Goal: Task Accomplishment & Management: Use online tool/utility

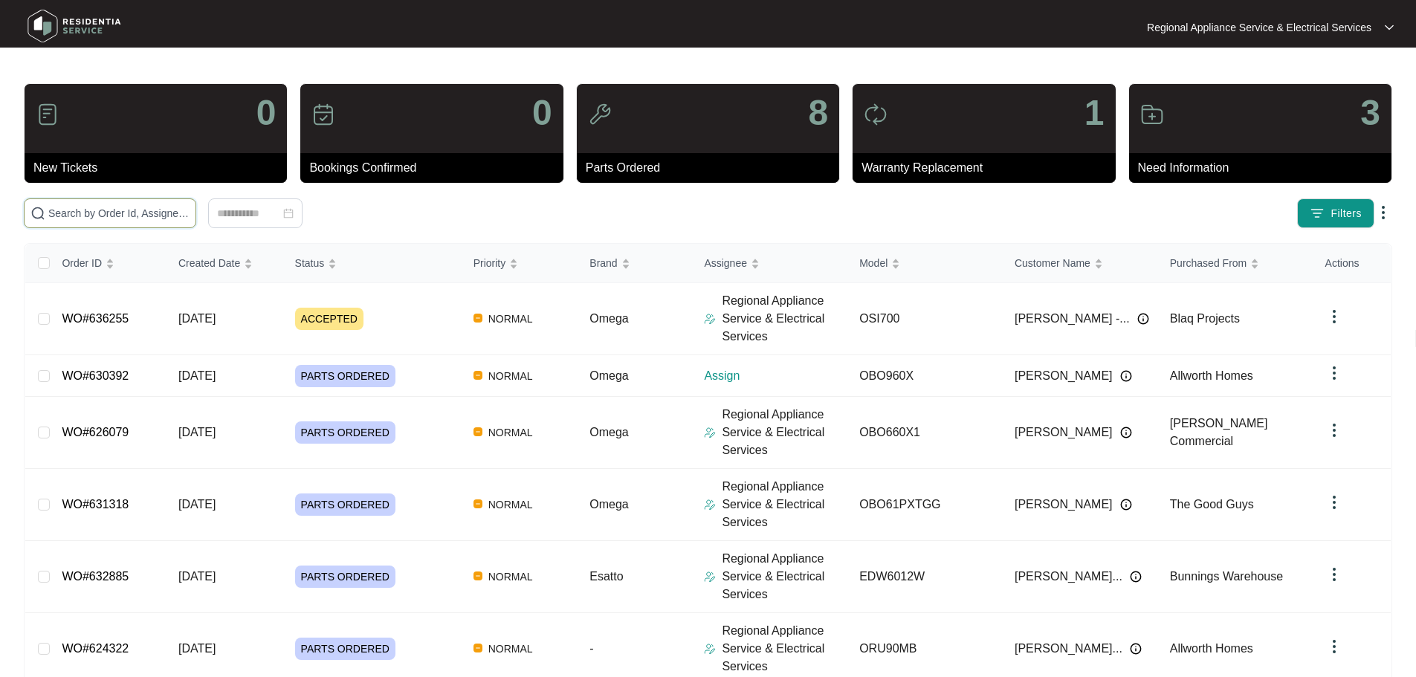
drag, startPoint x: 177, startPoint y: 216, endPoint x: 193, endPoint y: 217, distance: 15.7
click at [177, 216] on input "text" at bounding box center [118, 213] width 141 height 16
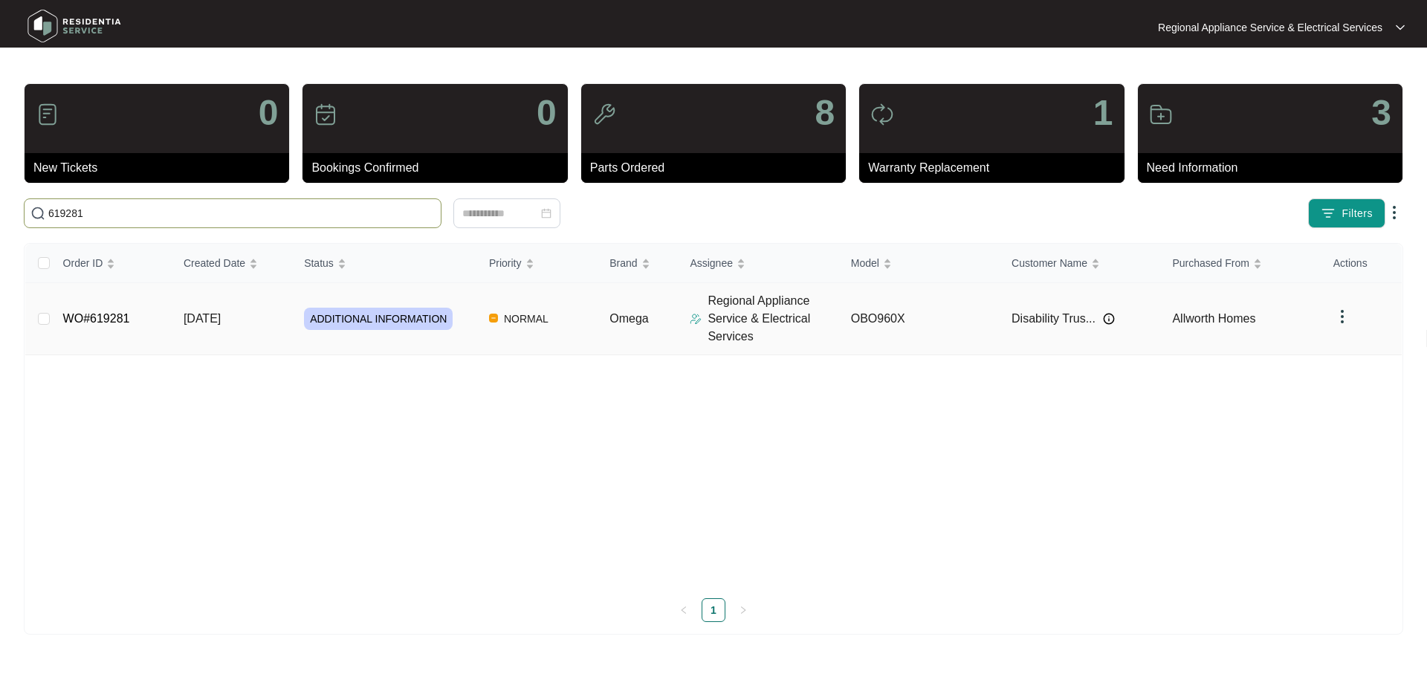
type input "619281"
click at [126, 325] on link "WO#619281" at bounding box center [96, 318] width 67 height 13
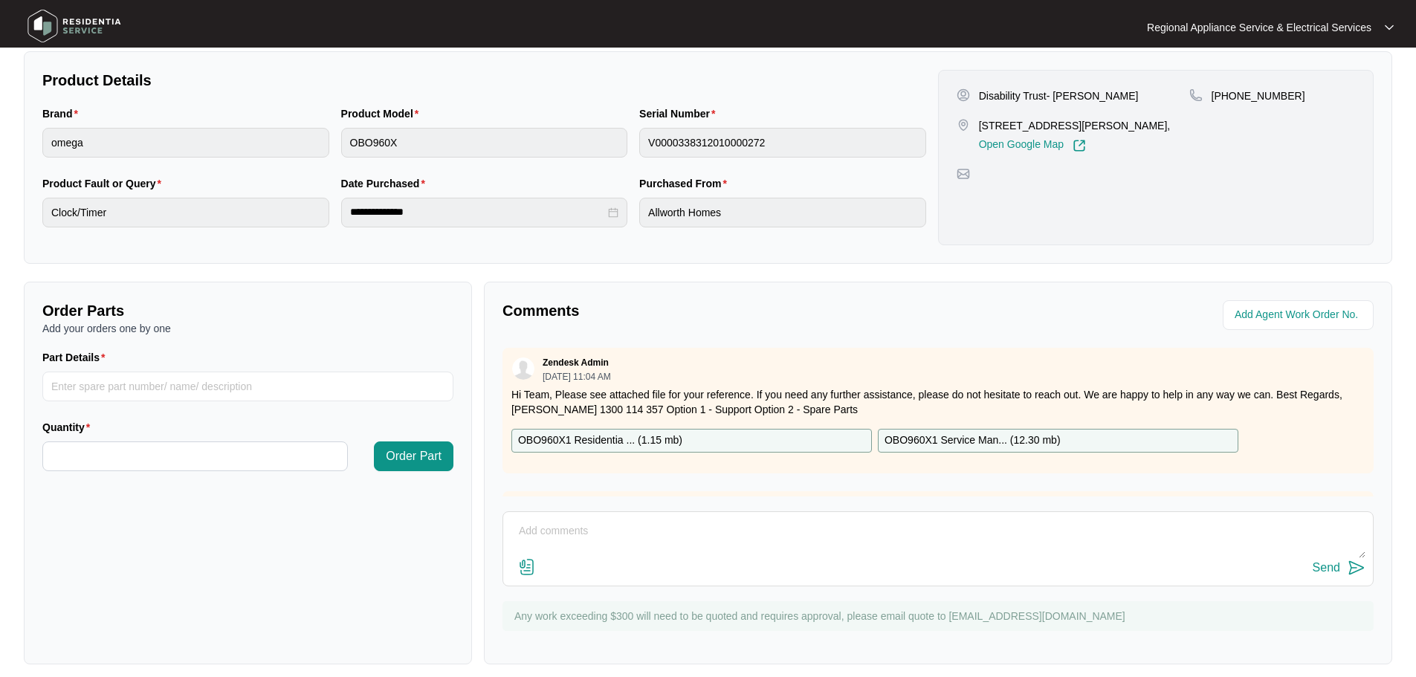
scroll to position [309, 0]
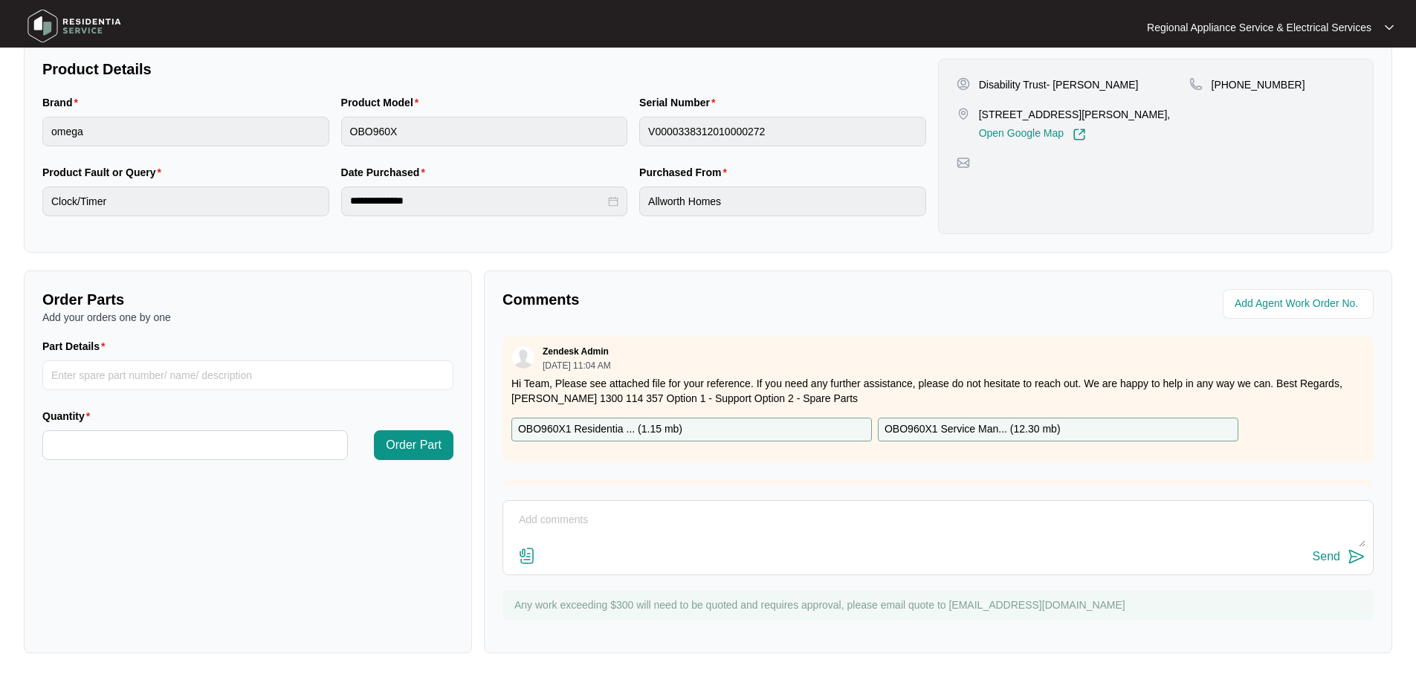
click at [581, 428] on p "OBO960X1 Residentia ... ( 1.15 mb )" at bounding box center [600, 429] width 164 height 16
click at [96, 371] on input "Part Details" at bounding box center [247, 375] width 411 height 30
type input "SP14037 CLOCK"
click at [234, 438] on input "Quantity" at bounding box center [195, 445] width 304 height 28
type input "*"
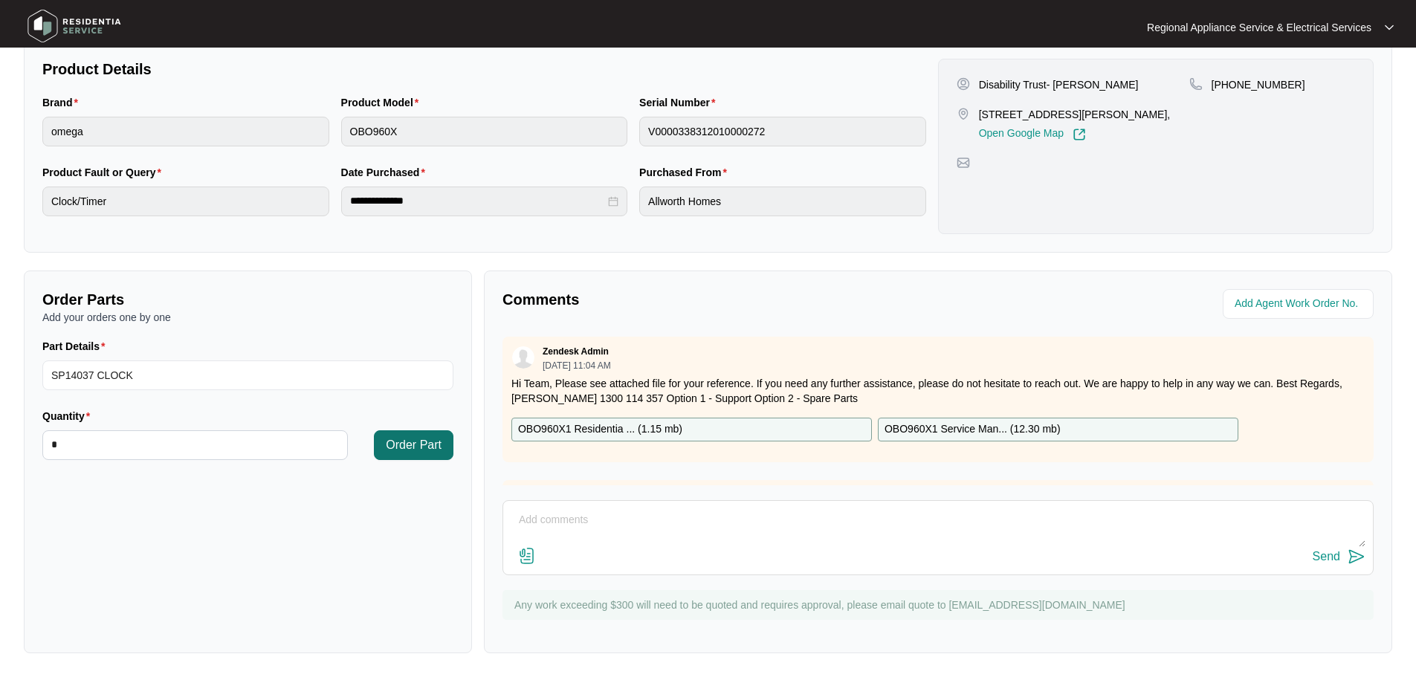
click at [426, 439] on span "Order Part" at bounding box center [414, 445] width 56 height 18
